Goal: Task Accomplishment & Management: Manage account settings

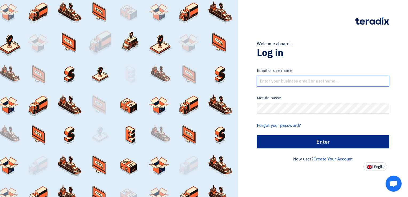
type input "[PERSON_NAME][EMAIL_ADDRESS][DOMAIN_NAME]"
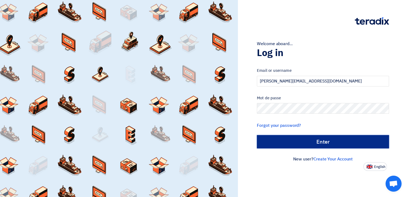
click at [339, 139] on input "الدخول" at bounding box center [323, 141] width 132 height 13
type input "Sign in"
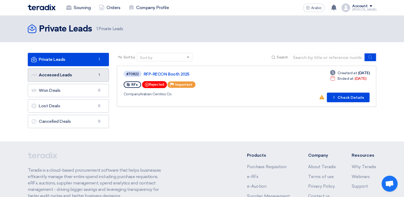
click at [77, 77] on link "Accessed Leads Accessed Leads 1" at bounding box center [68, 74] width 81 height 13
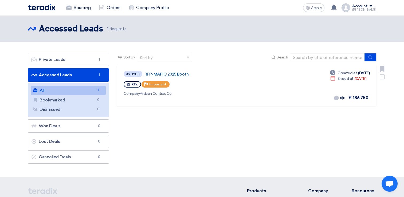
click at [166, 74] on link "RFP-MAPIC 2025 Booth" at bounding box center [212, 74] width 134 height 5
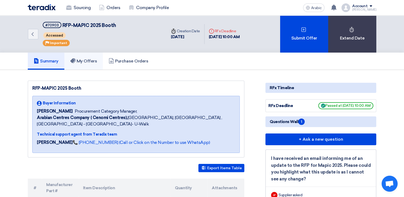
click at [84, 59] on font "My Offers" at bounding box center [87, 61] width 21 height 5
